Goal: Task Accomplishment & Management: Manage account settings

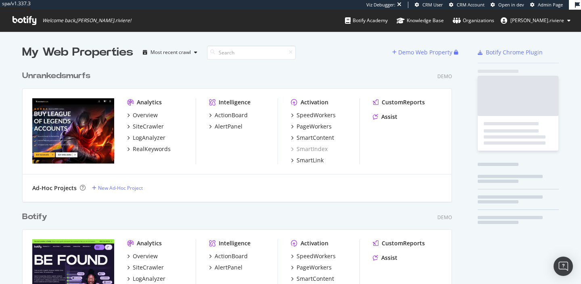
scroll to position [1857, 430]
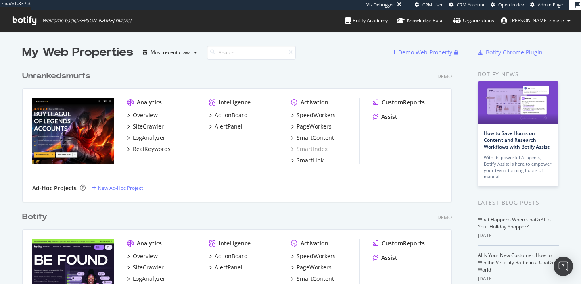
click at [542, 22] on span "[PERSON_NAME].riviere" at bounding box center [537, 20] width 54 height 7
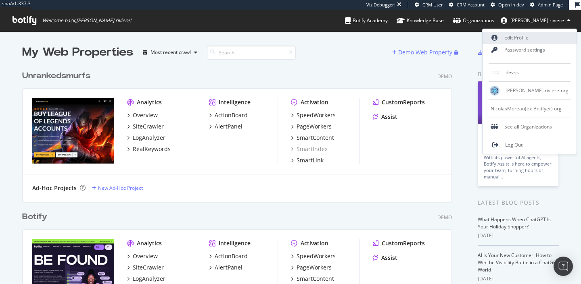
click at [526, 35] on link "Edit Profile" at bounding box center [529, 38] width 94 height 12
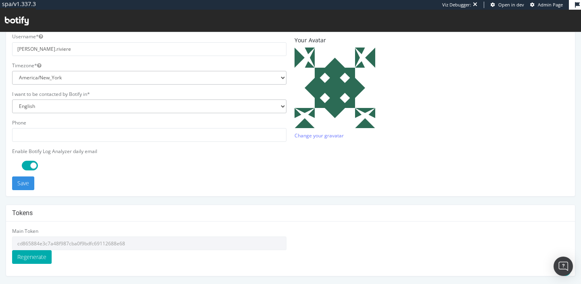
scroll to position [210, 0]
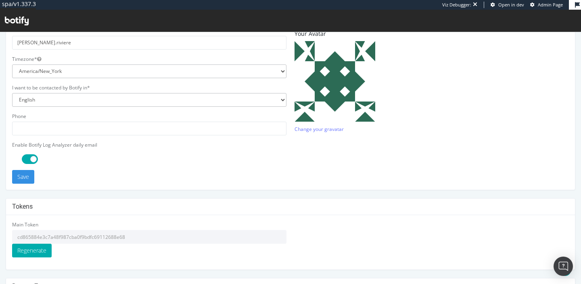
click at [51, 239] on input "cd865884e3c7a48f987cba0f9bdfc69112688e68" at bounding box center [149, 237] width 274 height 14
